Goal: Information Seeking & Learning: Learn about a topic

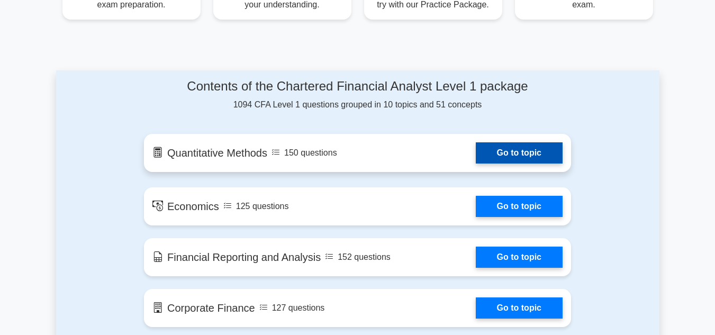
scroll to position [529, 0]
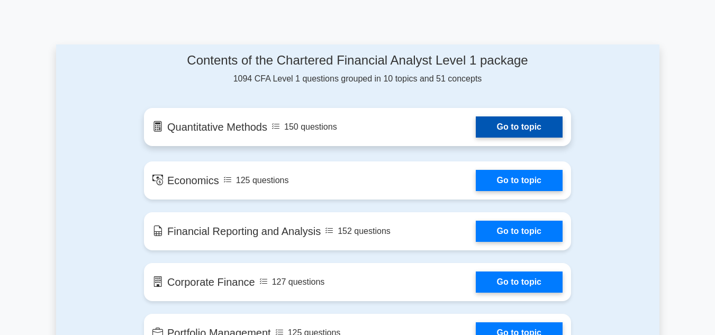
click at [486, 121] on link "Go to topic" at bounding box center [519, 126] width 87 height 21
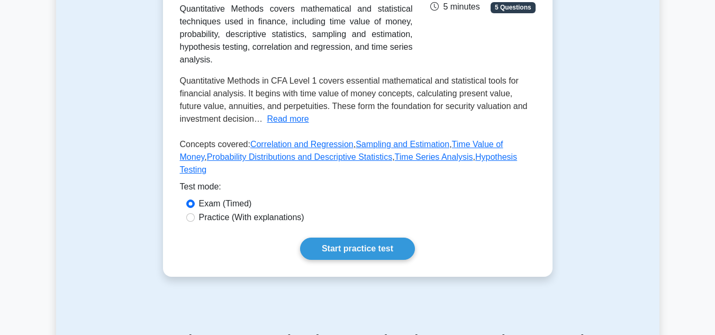
scroll to position [212, 0]
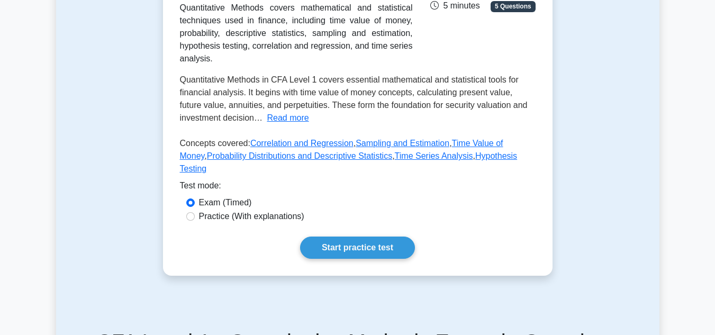
click at [287, 210] on div "Exam (Timed)" at bounding box center [358, 203] width 356 height 14
click at [287, 223] on label "Practice (With explanations)" at bounding box center [251, 216] width 105 height 13
click at [195, 221] on input "Practice (With explanations)" at bounding box center [190, 216] width 8 height 8
radio input "true"
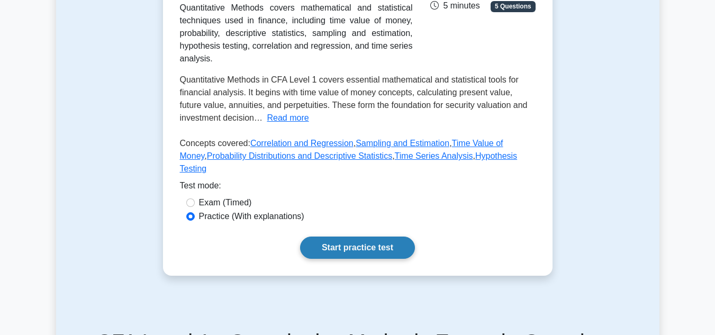
click at [334, 252] on link "Start practice test" at bounding box center [357, 248] width 115 height 22
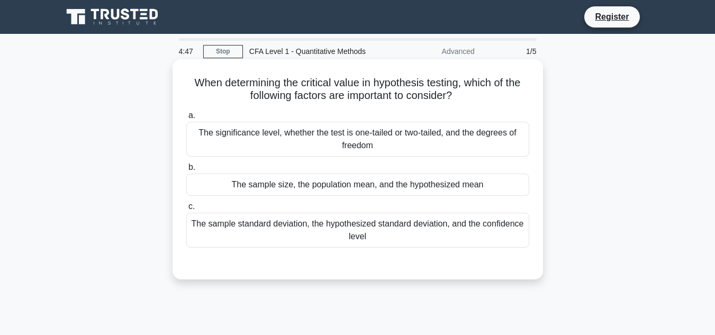
click at [327, 185] on div "The sample size, the population mean, and the hypothesized mean" at bounding box center [357, 185] width 343 height 22
click at [186, 171] on input "b. The sample size, the population mean, and the hypothesized mean" at bounding box center [186, 167] width 0 height 7
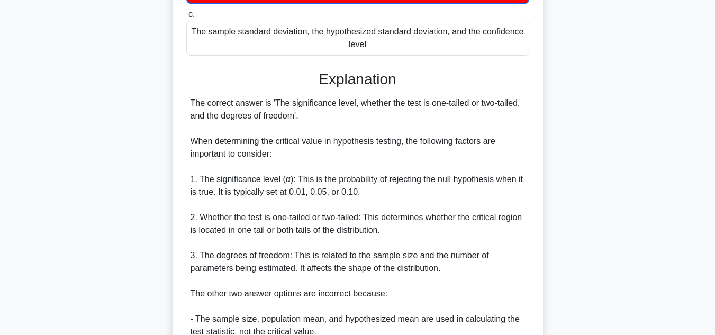
scroll to position [212, 0]
